Goal: Task Accomplishment & Management: Use online tool/utility

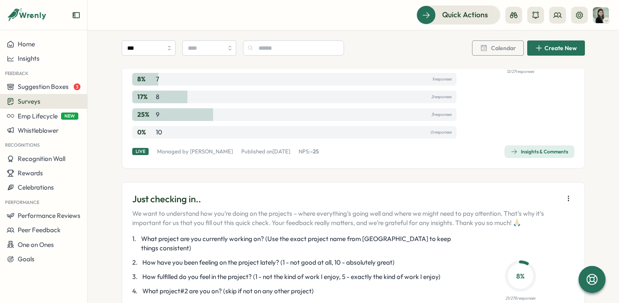
scroll to position [1860, 0]
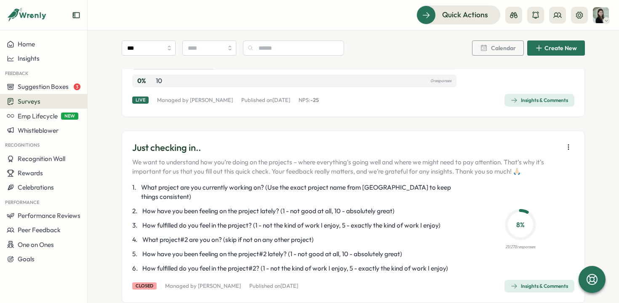
click at [565, 143] on icon "button" at bounding box center [568, 147] width 8 height 8
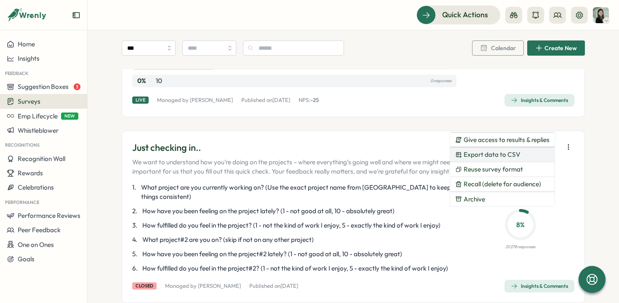
click at [524, 153] on button "Export data to CSV" at bounding box center [502, 154] width 104 height 14
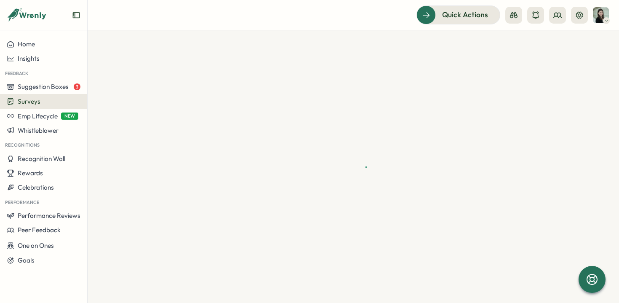
click at [61, 102] on div "Surveys" at bounding box center [44, 101] width 74 height 8
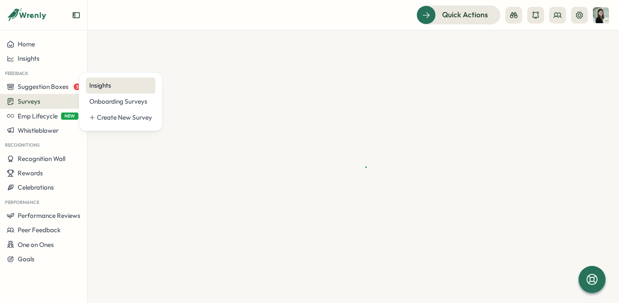
click at [125, 85] on div "Insights" at bounding box center [120, 85] width 63 height 9
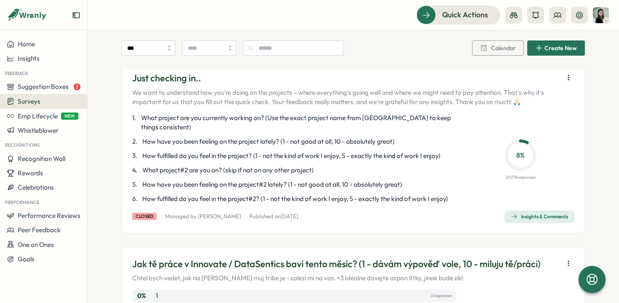
scroll to position [1936, 0]
